Goal: Check status: Check status

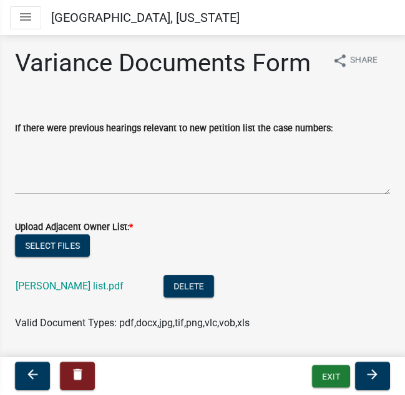
scroll to position [125, 0]
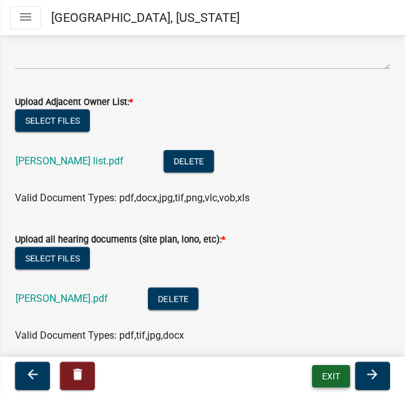
click at [328, 374] on button "Exit" at bounding box center [331, 376] width 38 height 22
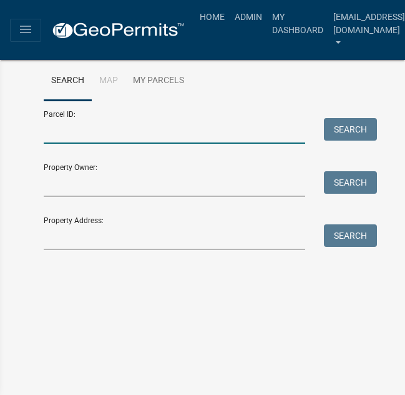
click at [86, 138] on input "Parcel ID:" at bounding box center [175, 131] width 262 height 26
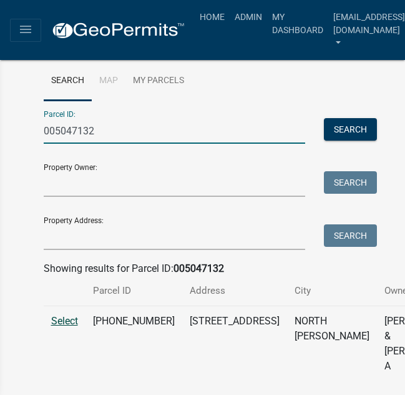
type input "005047132"
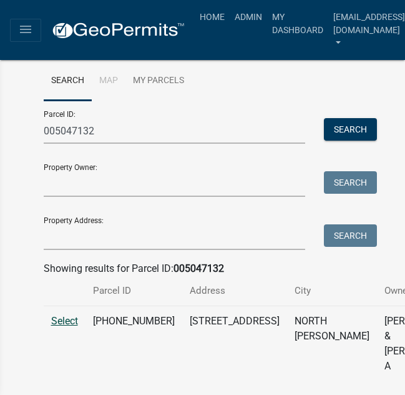
click at [64, 326] on span "Select" at bounding box center [64, 321] width 27 height 12
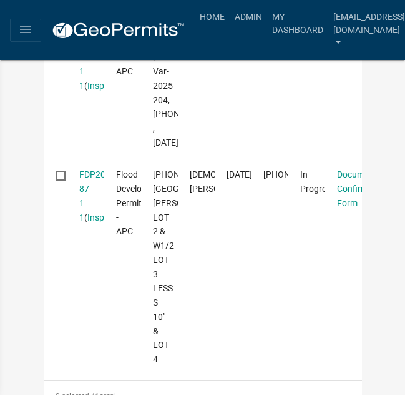
scroll to position [812, 0]
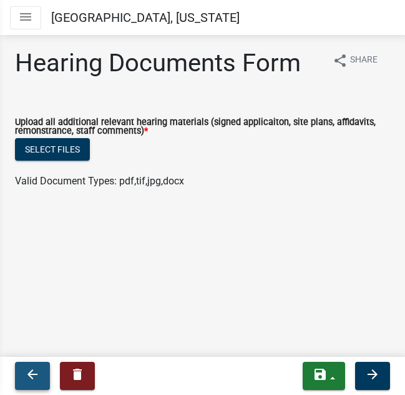
click at [36, 372] on icon "arrow_back" at bounding box center [32, 373] width 15 height 15
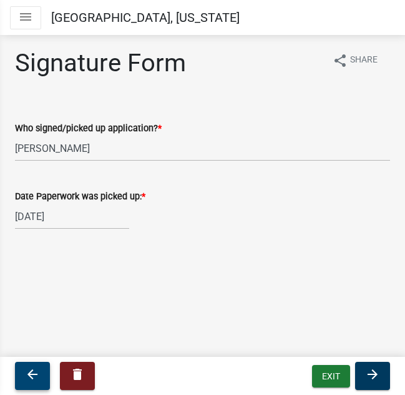
click at [31, 371] on icon "arrow_back" at bounding box center [32, 373] width 15 height 15
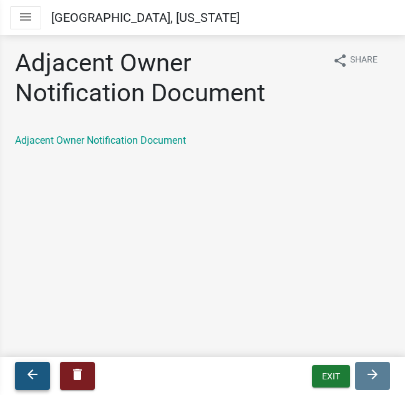
click at [31, 375] on icon "arrow_back" at bounding box center [32, 373] width 15 height 15
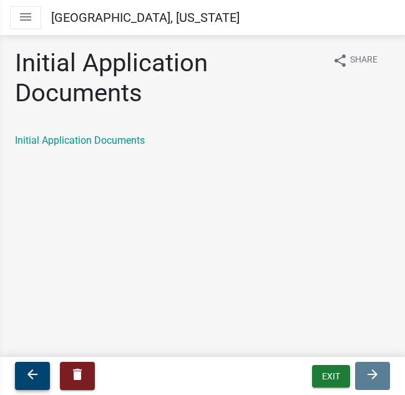
click at [31, 376] on icon "arrow_back" at bounding box center [32, 373] width 15 height 15
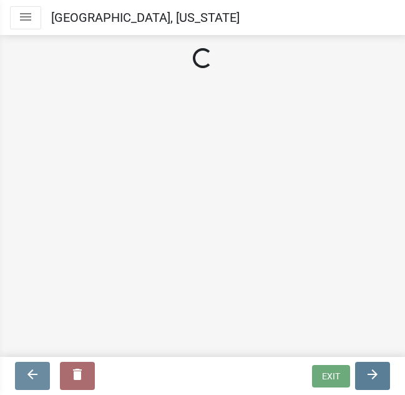
select select "2c42e77b-91e7-4635-824d-3d7e3b59fa99"
select select "9dcac0a2-b0c4-4f3b-8637-840d2209bdca"
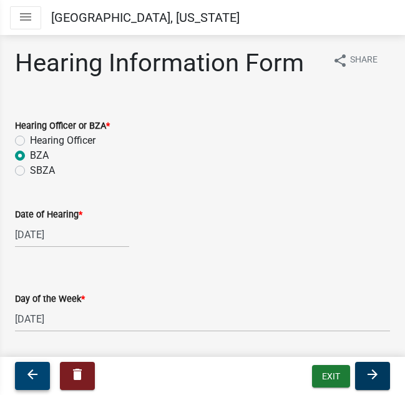
click at [31, 376] on icon "arrow_back" at bounding box center [32, 373] width 15 height 15
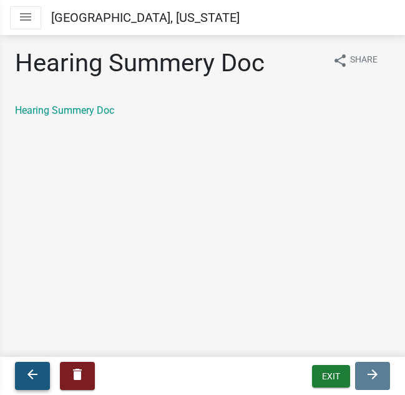
click at [31, 376] on icon "arrow_back" at bounding box center [32, 373] width 15 height 15
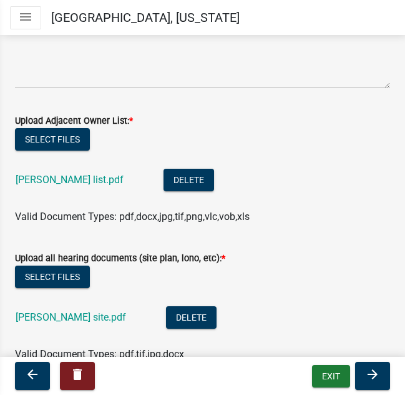
scroll to position [187, 0]
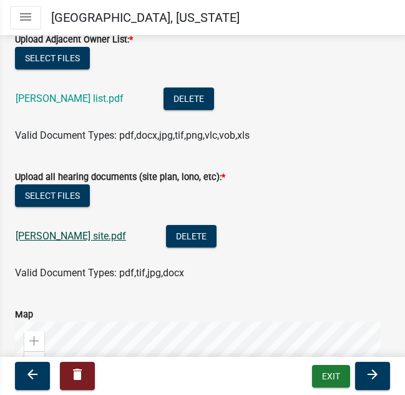
click at [55, 240] on link "[PERSON_NAME] site.pdf" at bounding box center [71, 236] width 110 height 12
click at [336, 378] on button "Exit" at bounding box center [331, 376] width 38 height 22
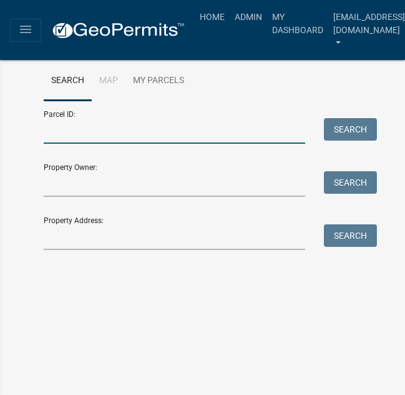
click at [64, 137] on input "Parcel ID:" at bounding box center [175, 131] width 262 height 26
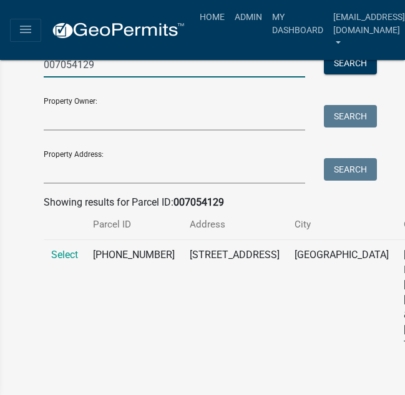
scroll to position [140, 0]
type input "007054129"
click at [56, 248] on span "Select" at bounding box center [64, 254] width 27 height 12
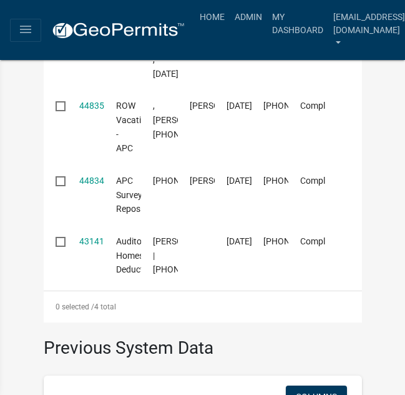
scroll to position [515, 0]
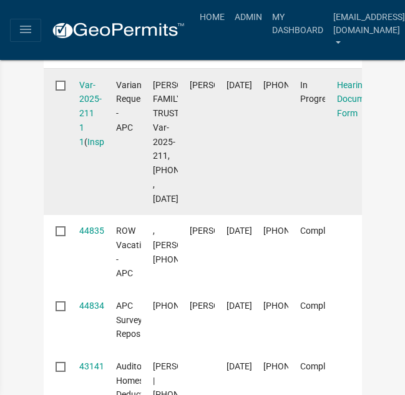
click at [84, 149] on div "Var-2025-211 1 1 ( Inspections )" at bounding box center [85, 113] width 13 height 71
click at [85, 147] on link "Var-2025-211 1 1" at bounding box center [90, 113] width 22 height 67
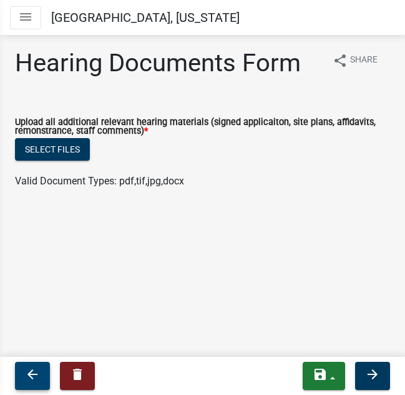
click at [33, 380] on icon "arrow_back" at bounding box center [32, 373] width 15 height 15
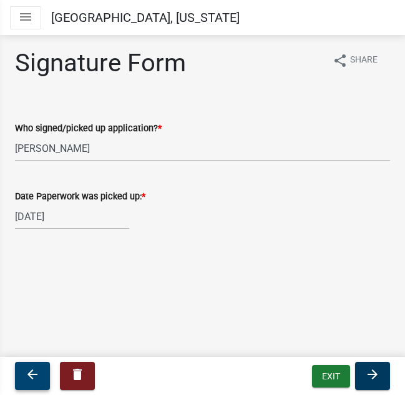
click at [32, 380] on icon "arrow_back" at bounding box center [32, 373] width 15 height 15
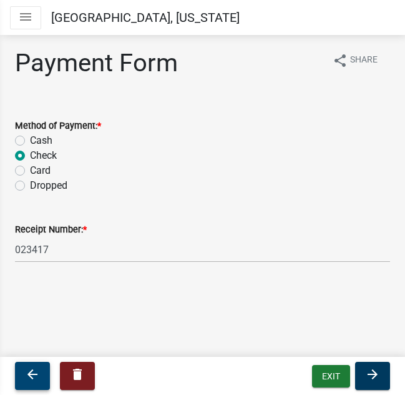
click at [32, 380] on icon "arrow_back" at bounding box center [32, 373] width 15 height 15
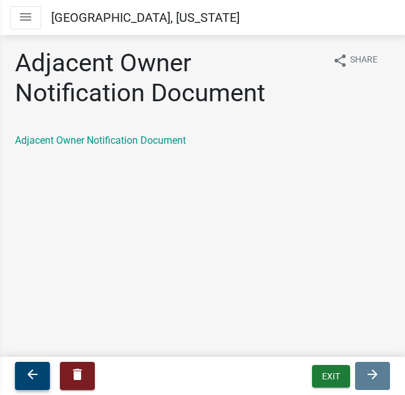
click at [32, 380] on icon "arrow_back" at bounding box center [32, 373] width 15 height 15
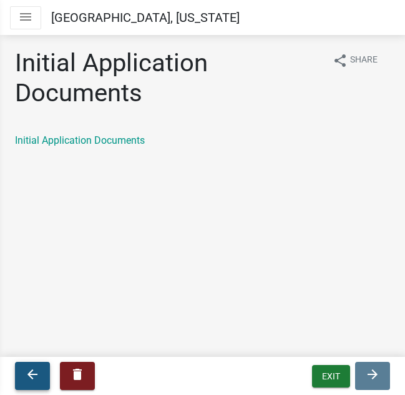
click at [32, 380] on icon "arrow_back" at bounding box center [32, 373] width 15 height 15
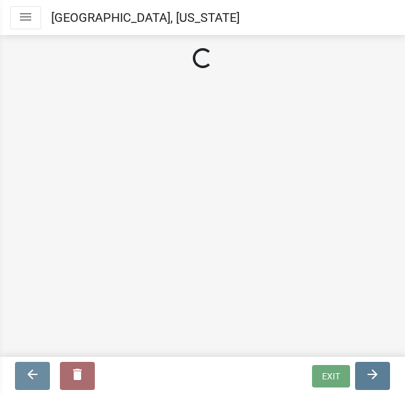
select select "2c42e77b-91e7-4635-824d-3d7e3b59fa99"
select select "9dcac0a2-b0c4-4f3b-8637-840d2209bdca"
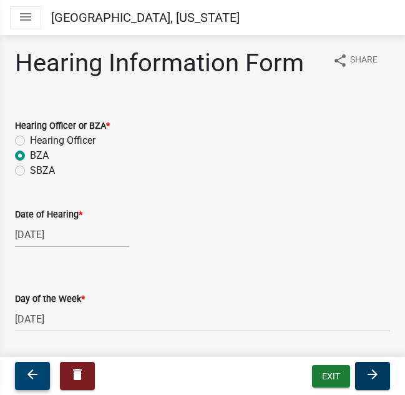
click at [32, 380] on icon "arrow_back" at bounding box center [32, 373] width 15 height 15
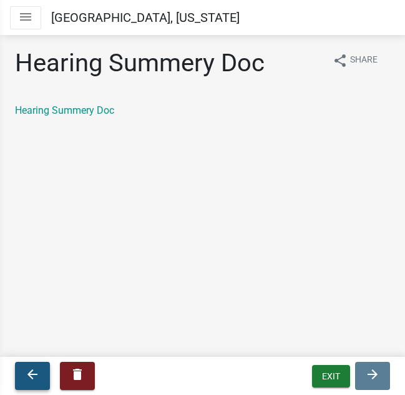
click at [32, 380] on icon "arrow_back" at bounding box center [32, 373] width 15 height 15
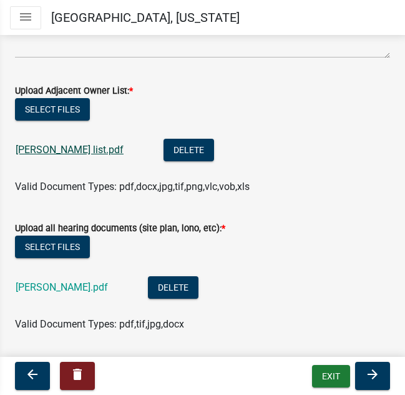
scroll to position [187, 0]
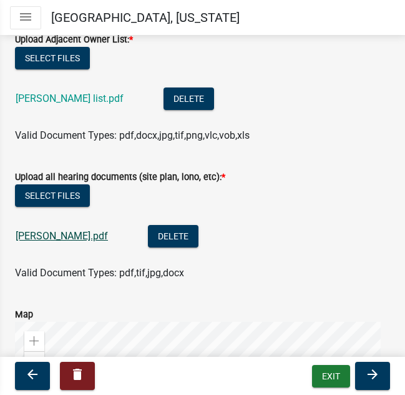
click at [47, 237] on link "[PERSON_NAME].pdf" at bounding box center [62, 236] width 92 height 12
